Goal: Register for event/course

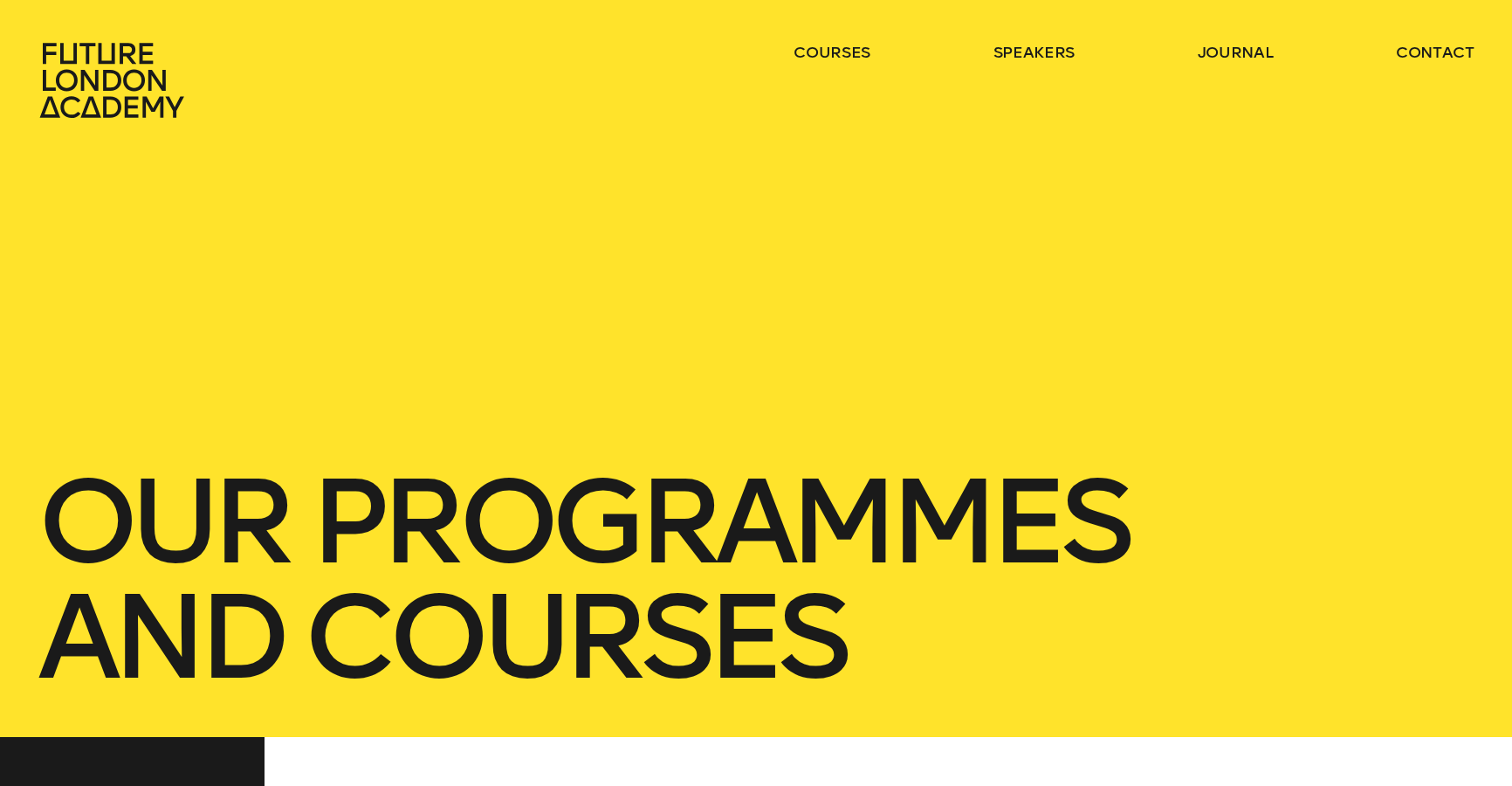
click at [808, 49] on link "courses" at bounding box center [832, 52] width 77 height 21
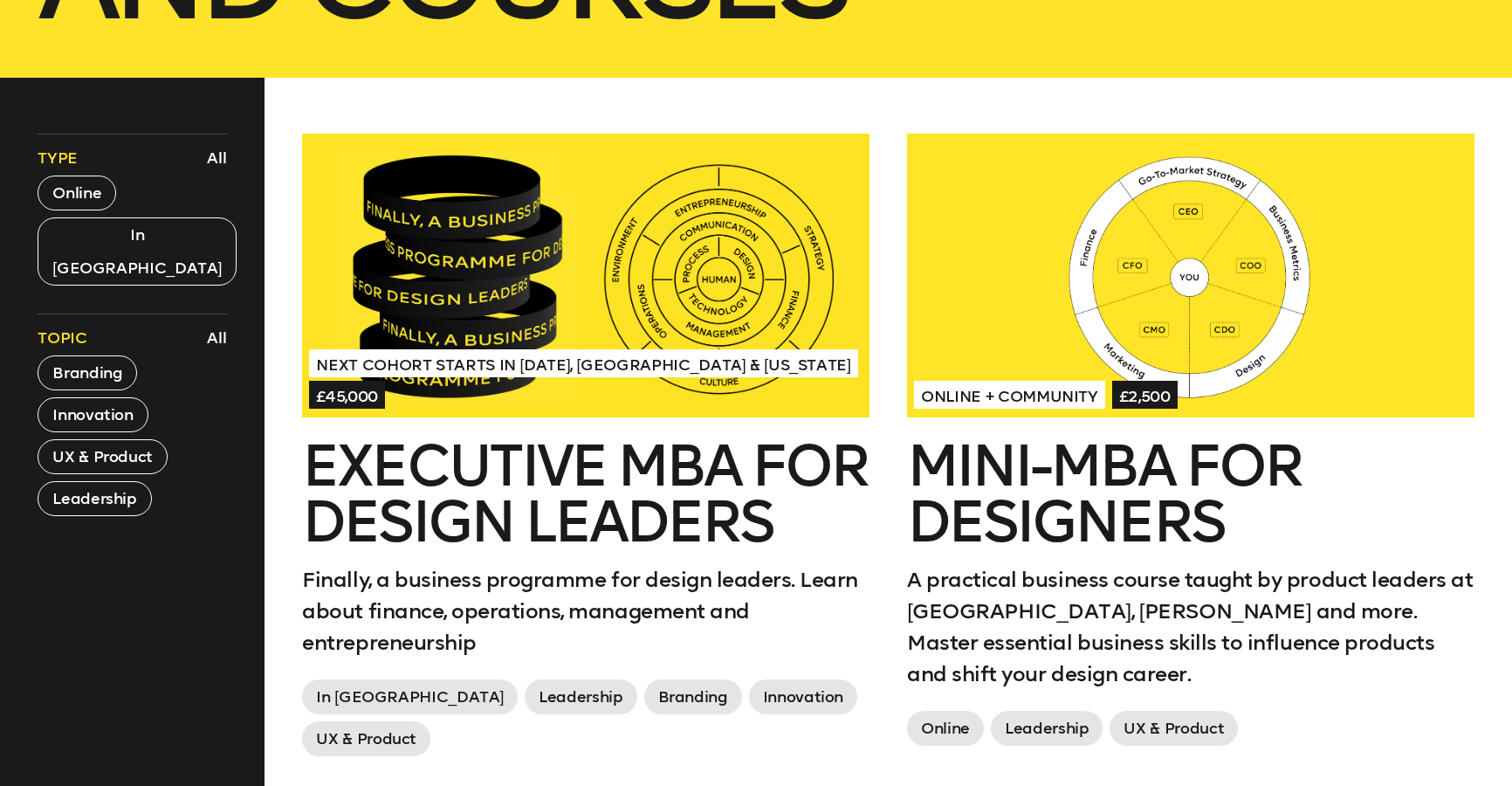
scroll to position [662, 0]
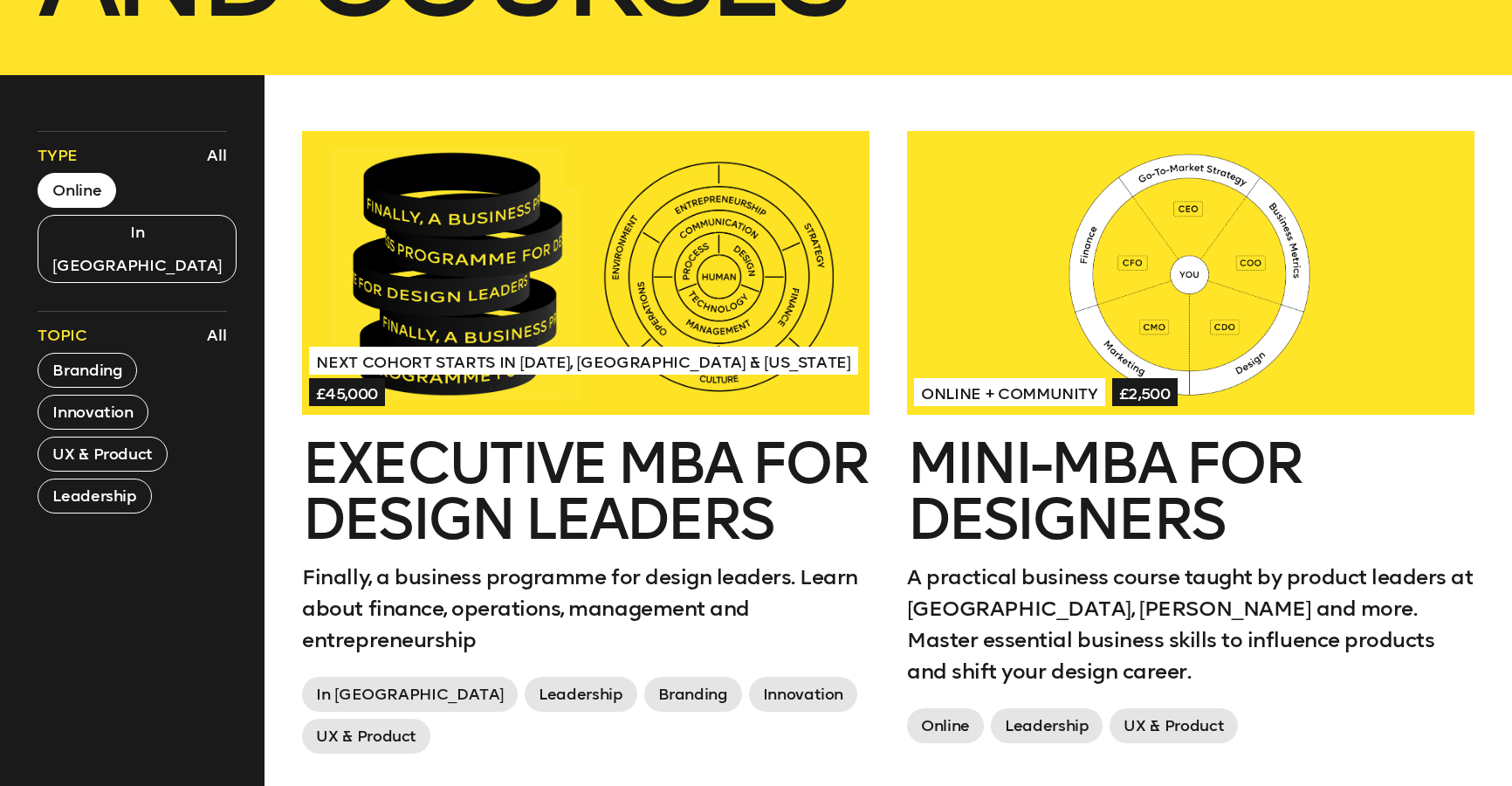
click at [94, 201] on button "Online" at bounding box center [77, 189] width 79 height 35
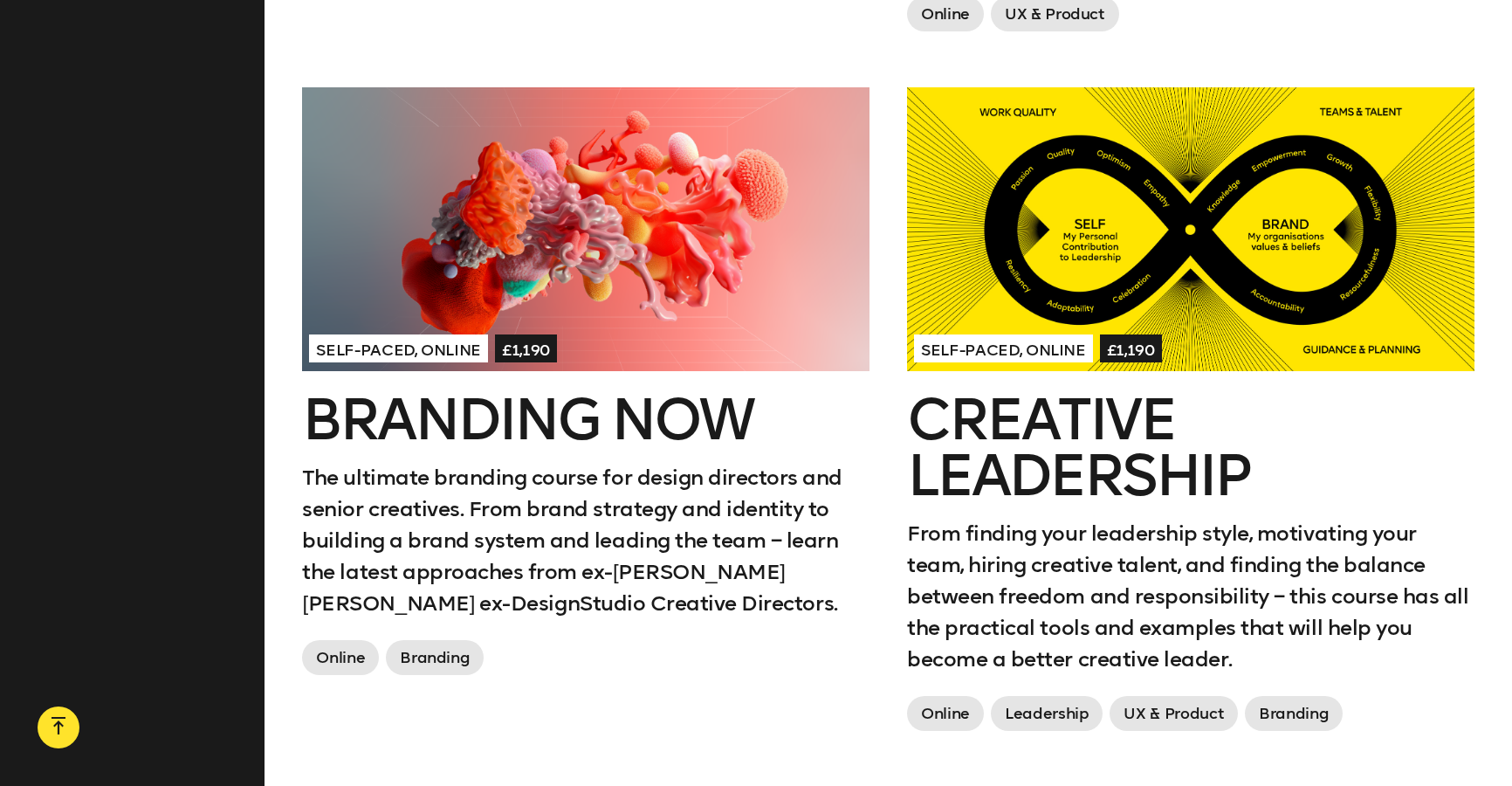
scroll to position [1413, 0]
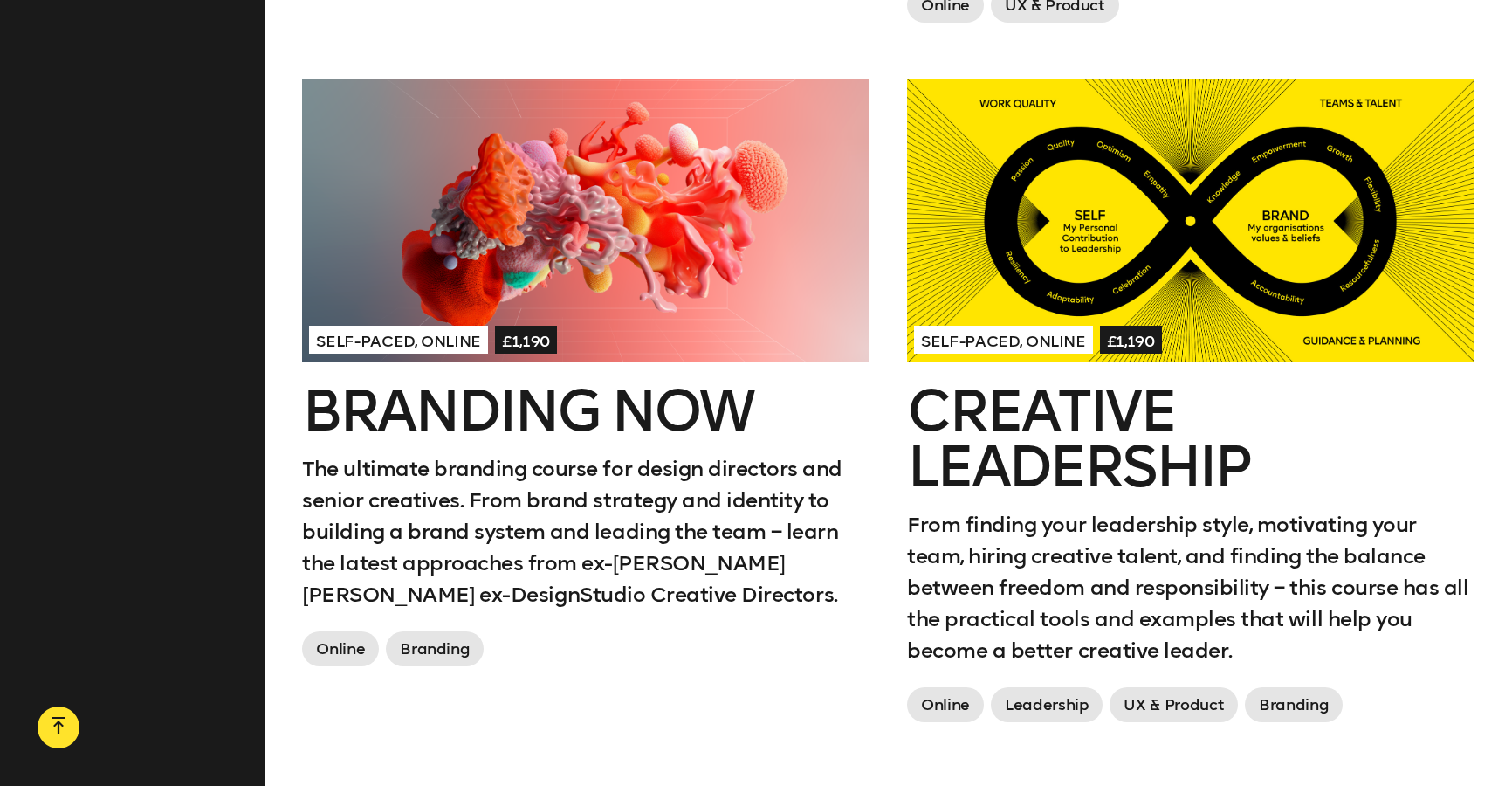
click at [1179, 227] on div at bounding box center [1191, 221] width 567 height 284
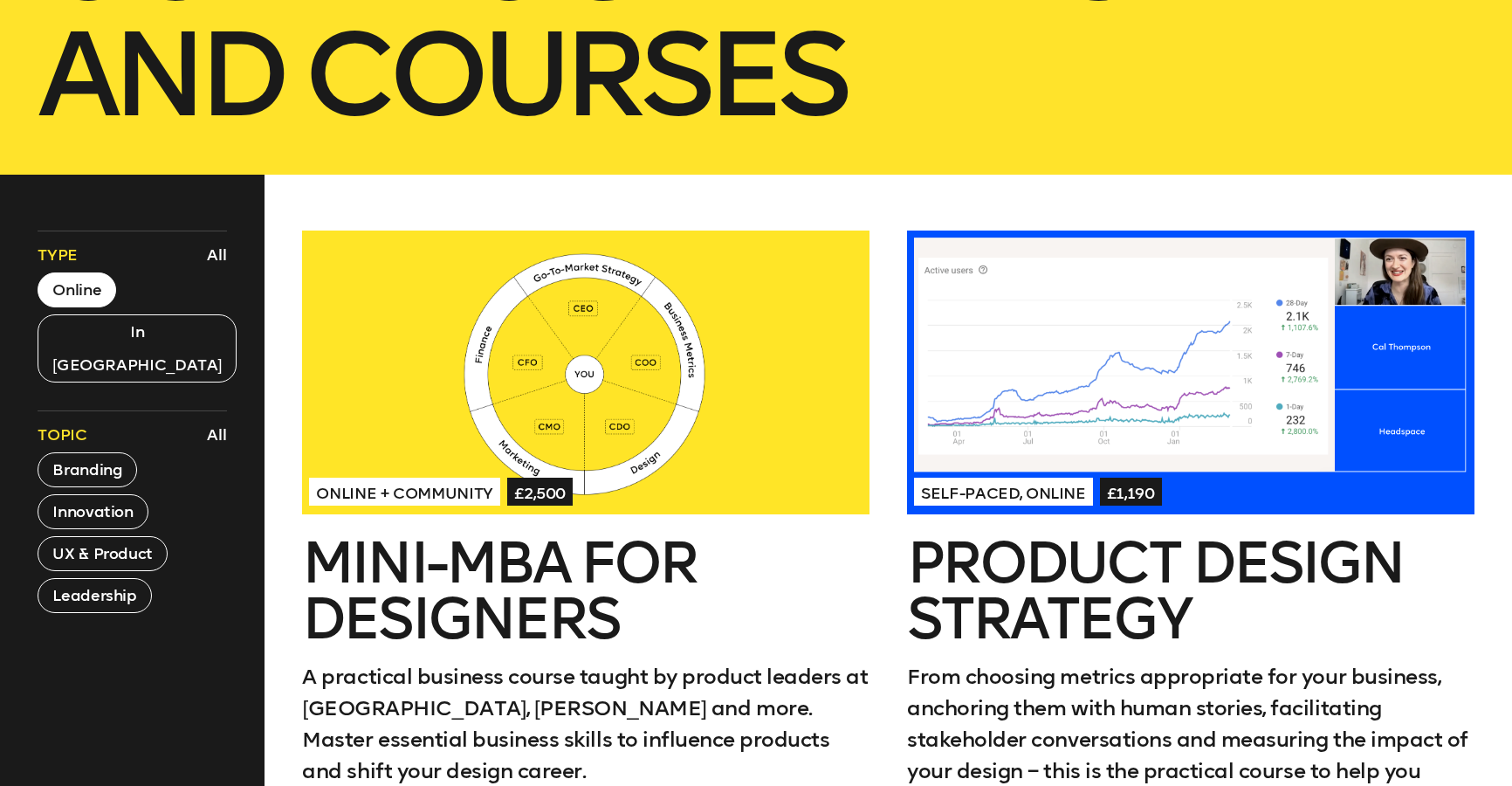
scroll to position [546, 0]
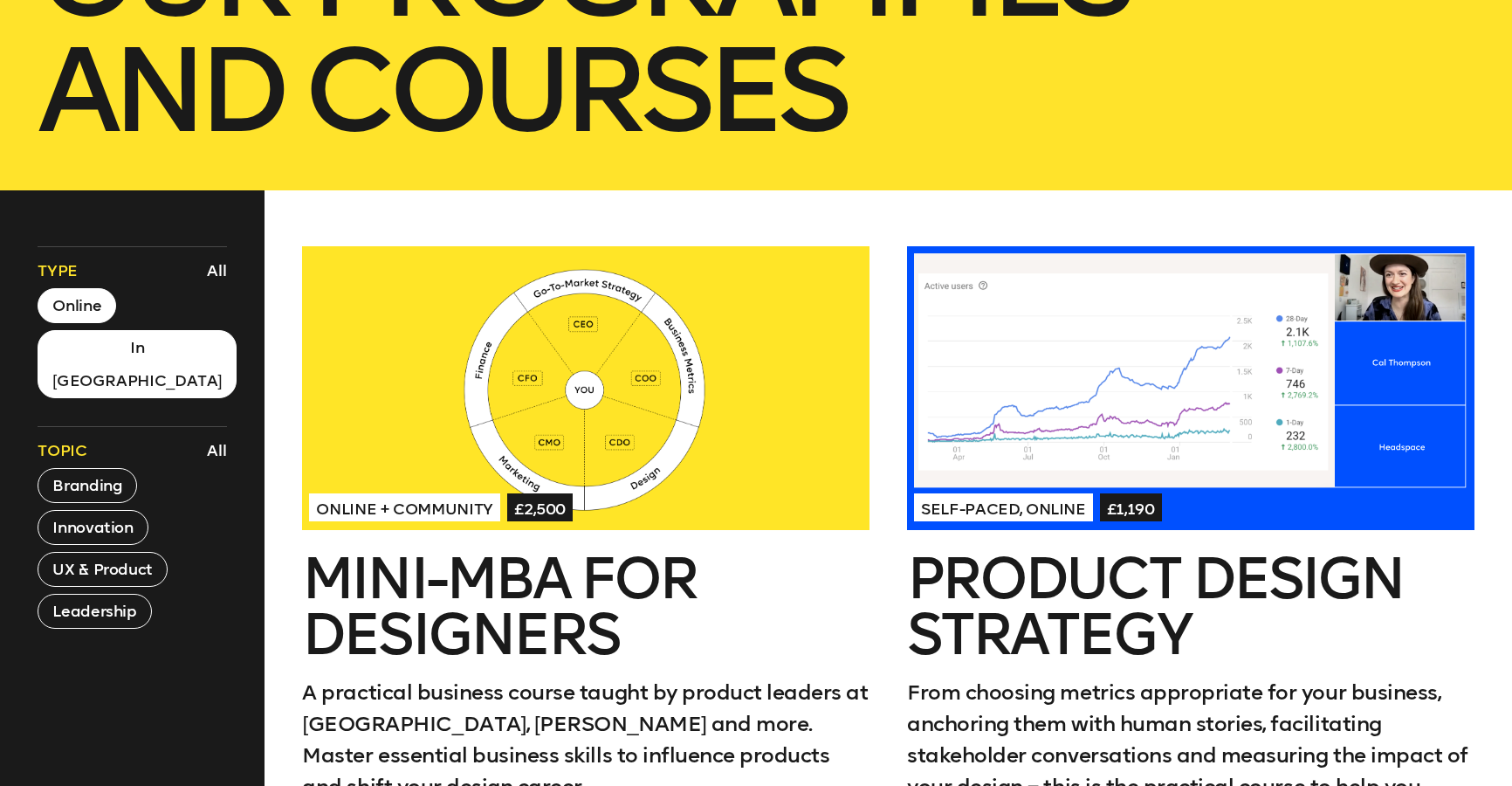
click at [84, 355] on button "In [GEOGRAPHIC_DATA]" at bounding box center [137, 364] width 199 height 68
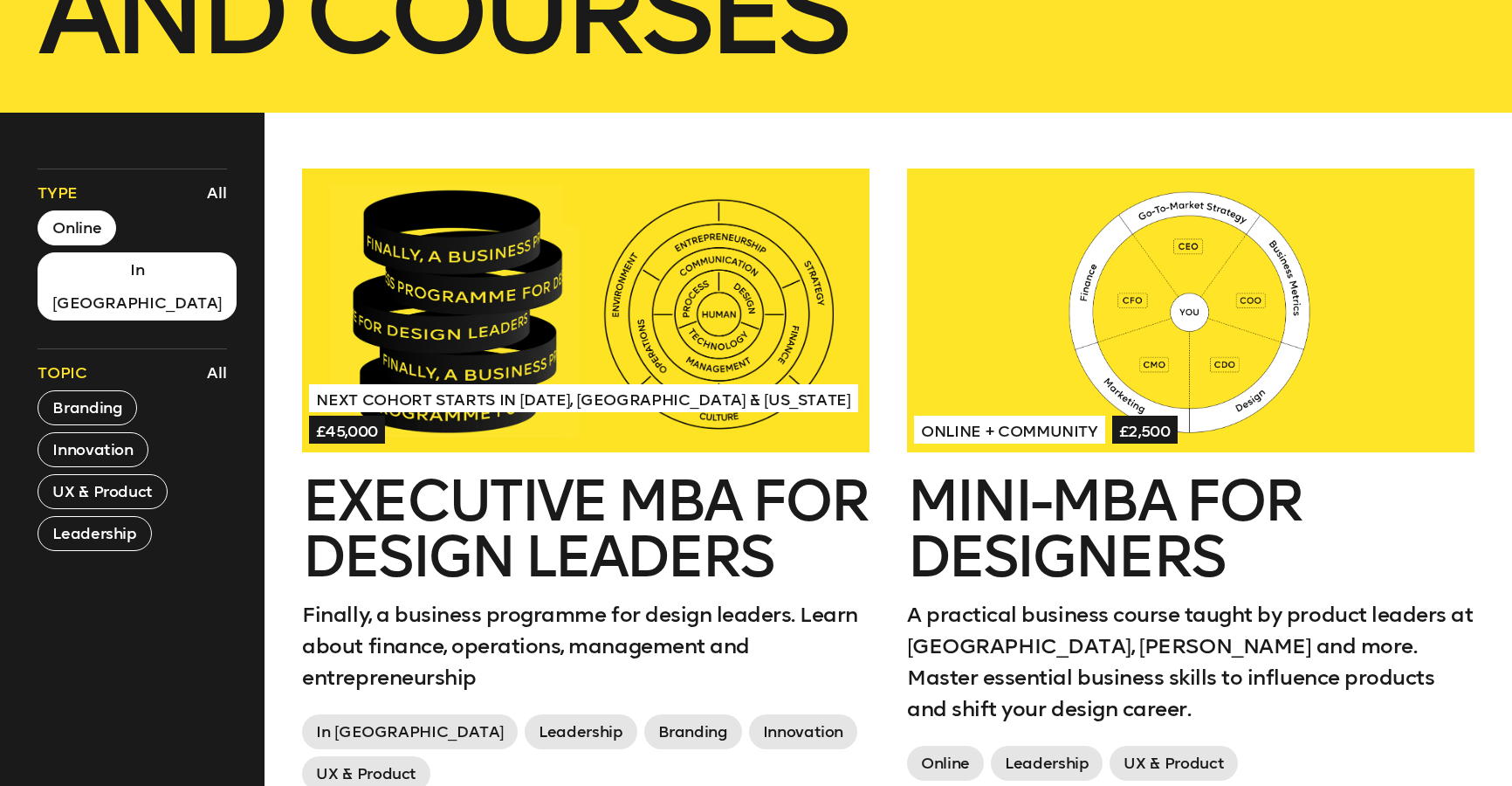
scroll to position [623, 0]
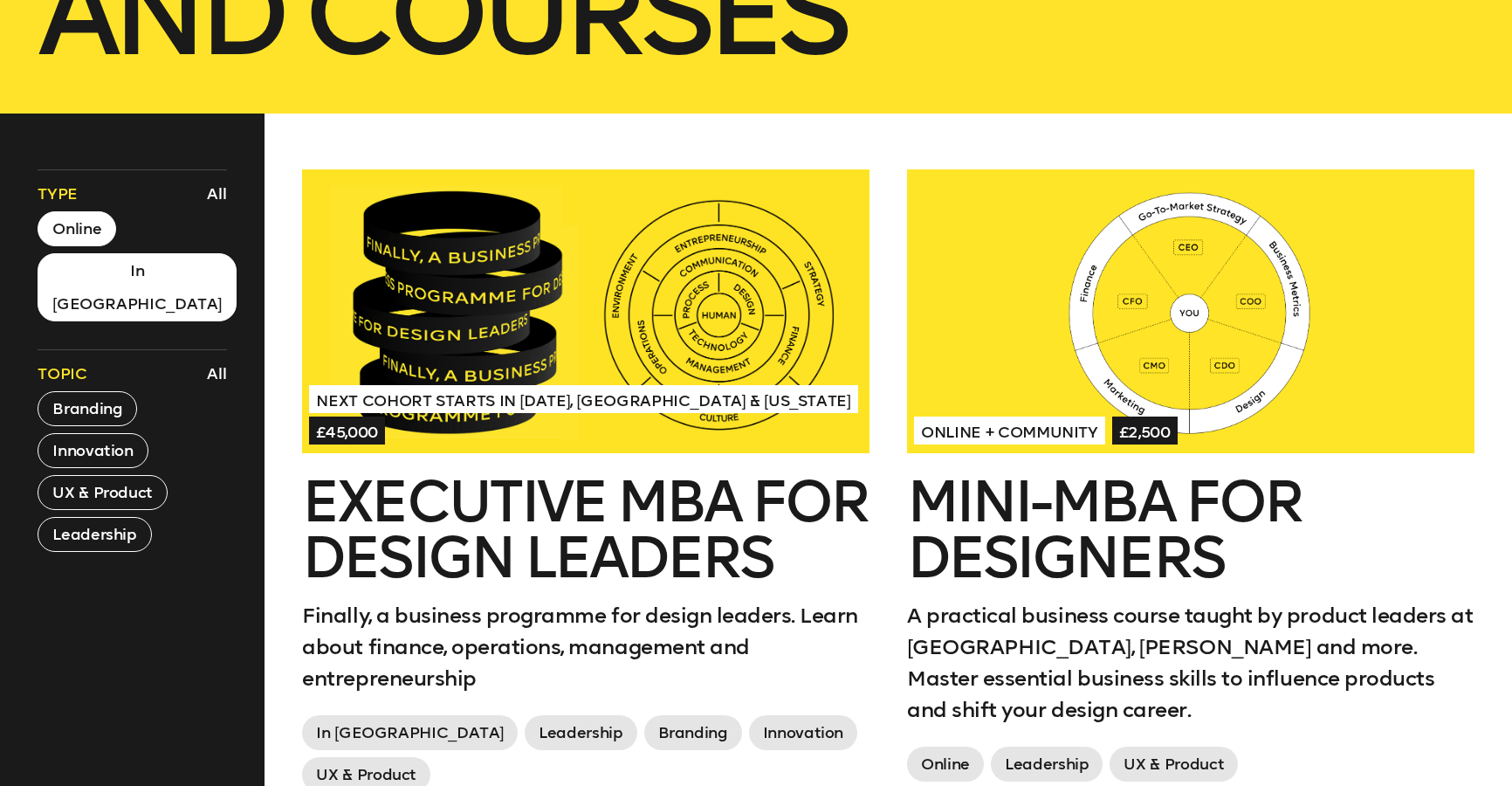
click at [83, 240] on button "Online" at bounding box center [77, 228] width 79 height 35
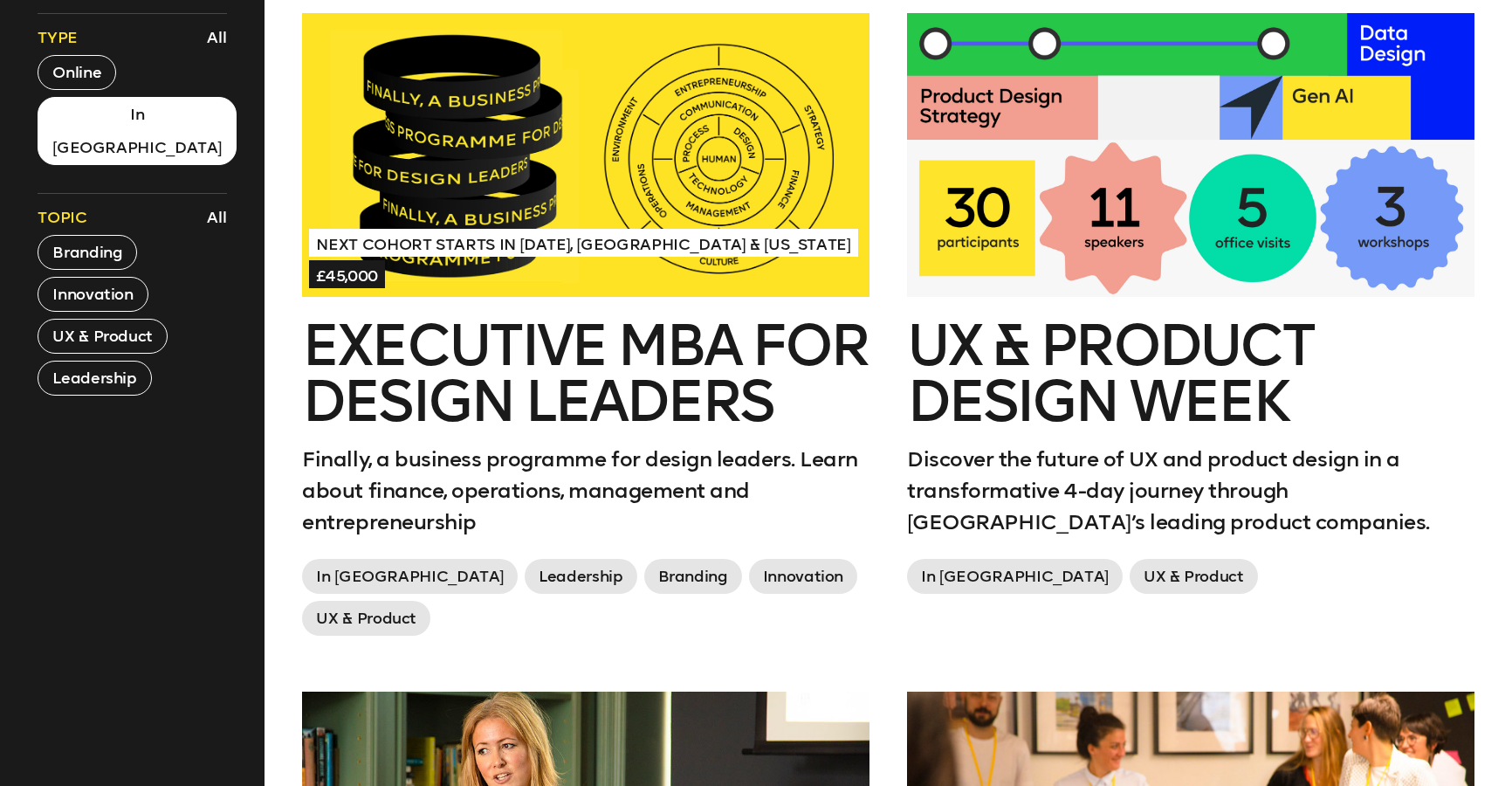
scroll to position [784, 0]
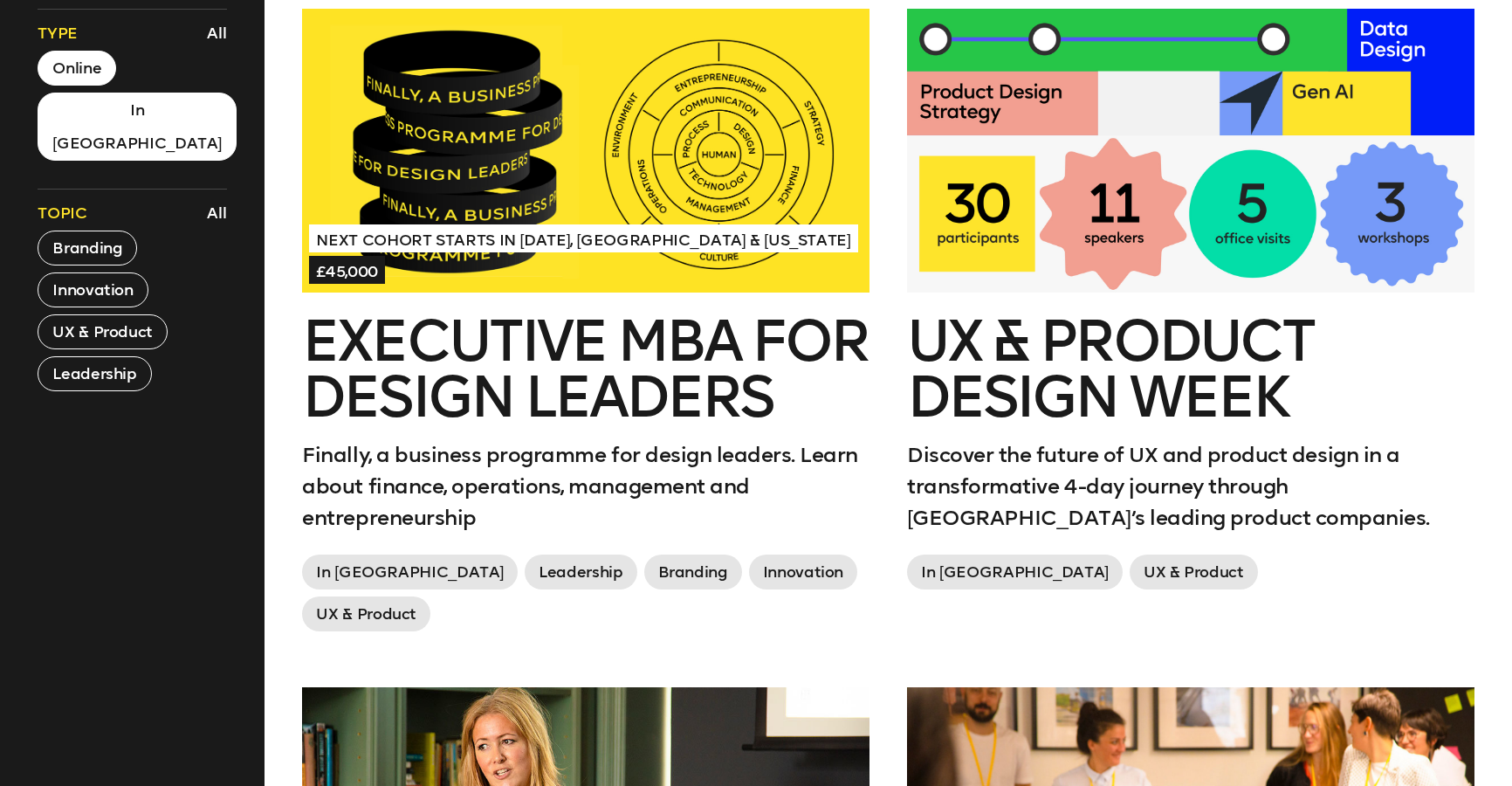
click at [86, 66] on button "Online" at bounding box center [77, 67] width 79 height 35
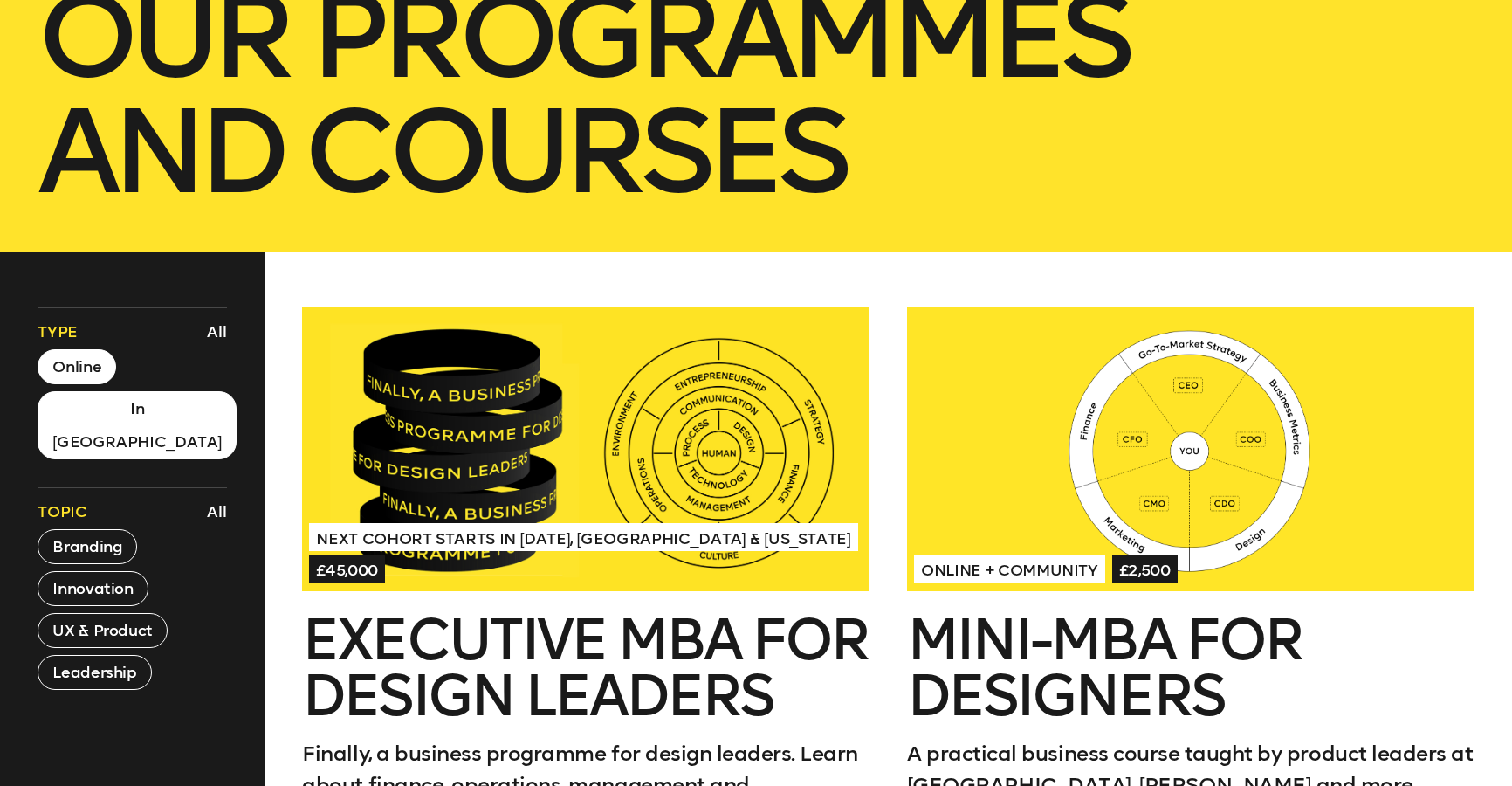
scroll to position [0, 0]
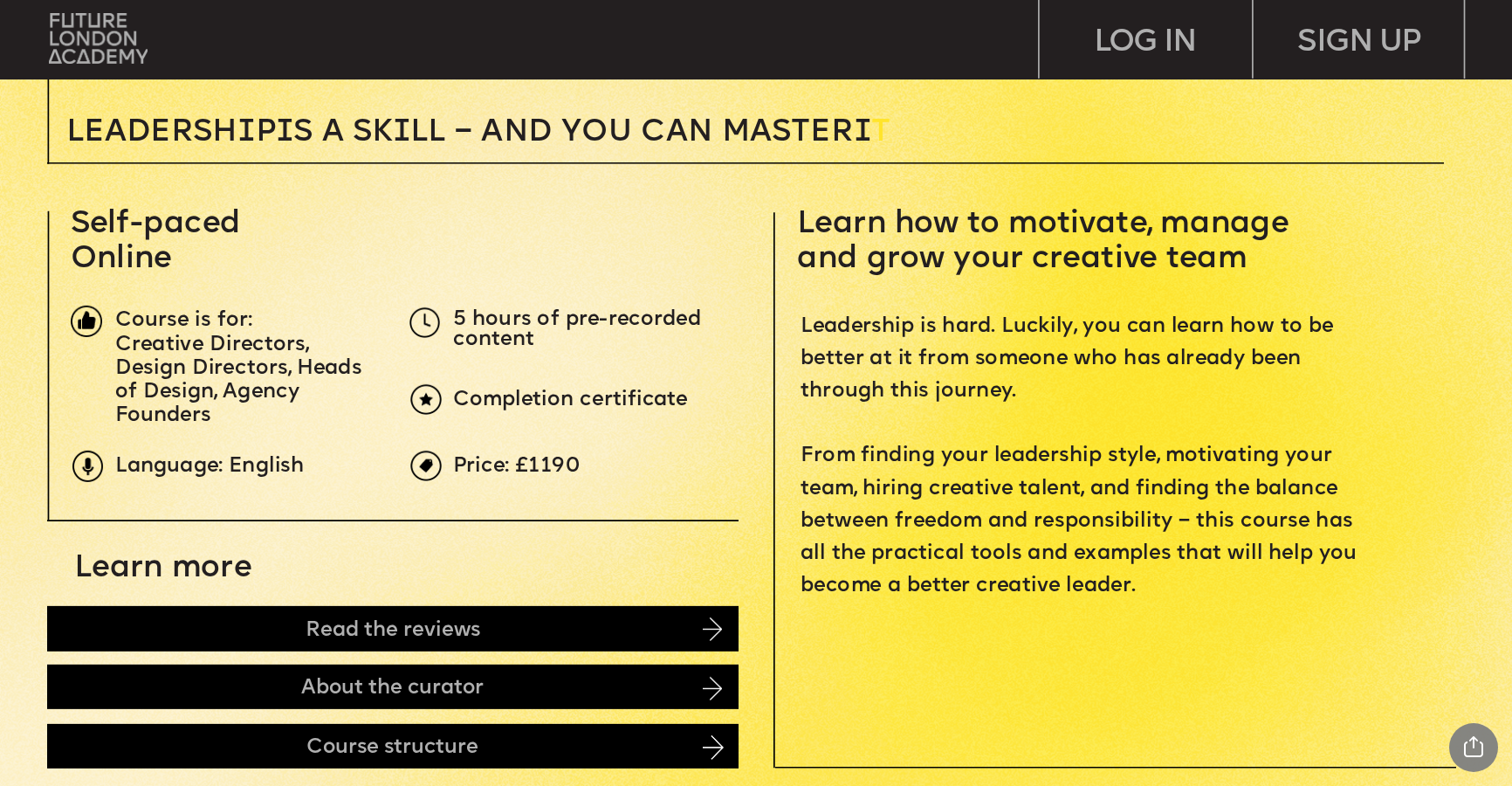
scroll to position [630, 0]
